Goal: Task Accomplishment & Management: Manage account settings

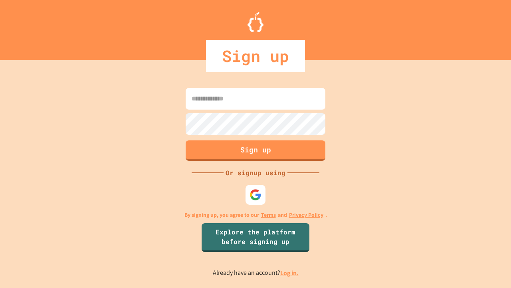
click at [290, 272] on link "Log in." at bounding box center [289, 272] width 18 height 8
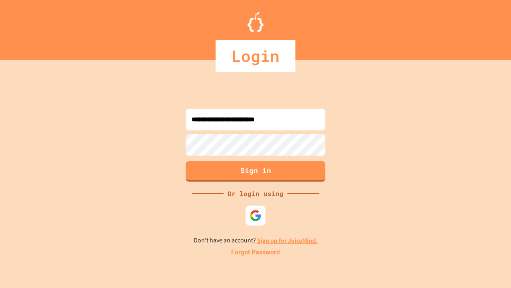
type input "**********"
